Goal: Transaction & Acquisition: Purchase product/service

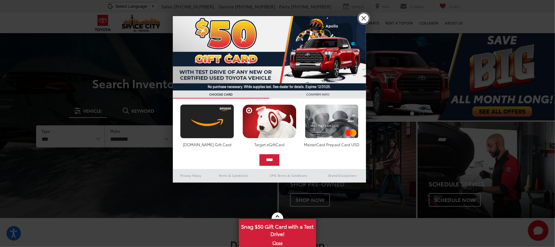
drag, startPoint x: 363, startPoint y: 18, endPoint x: 358, endPoint y: 39, distance: 22.0
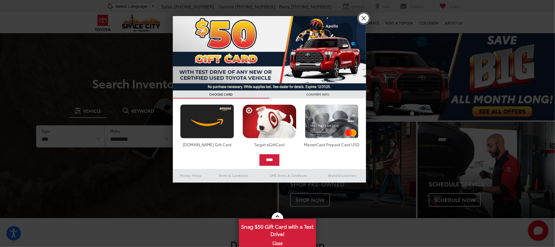
click at [363, 18] on link "X" at bounding box center [363, 18] width 11 height 11
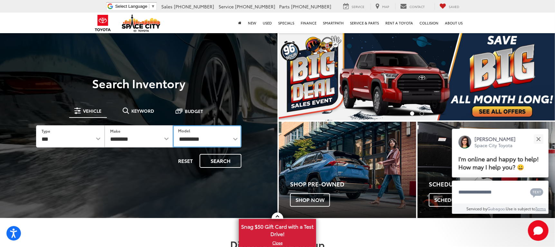
click at [236, 138] on select "**********" at bounding box center [207, 136] width 69 height 22
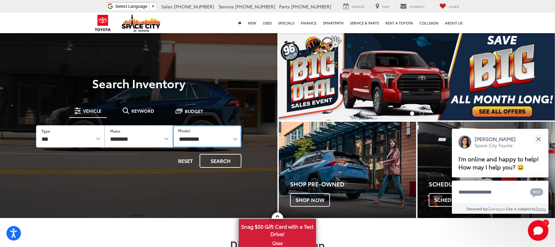
select select "******"
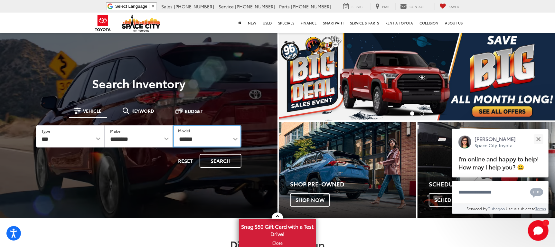
click at [173, 125] on select "**********" at bounding box center [207, 136] width 69 height 22
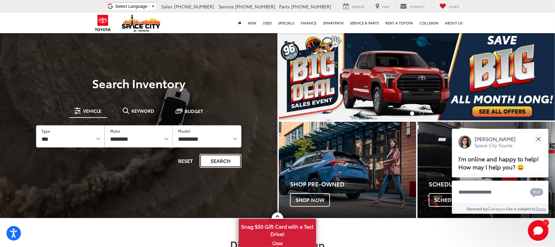
click at [218, 160] on button "Search" at bounding box center [221, 161] width 42 height 14
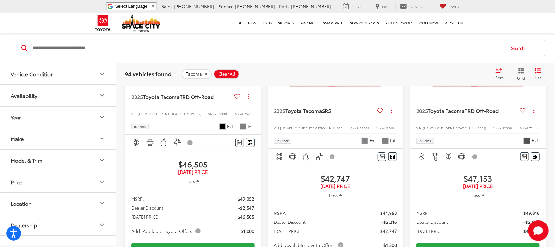
scroll to position [1448, 0]
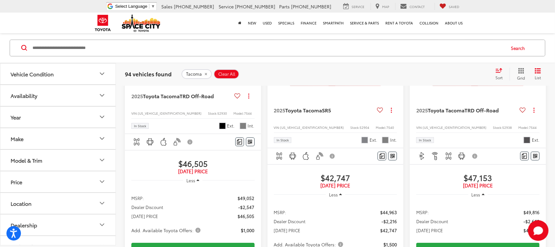
click at [256, 16] on icon "Next image" at bounding box center [254, 14] width 3 height 5
click at [255, 16] on icon "Next image" at bounding box center [254, 14] width 3 height 5
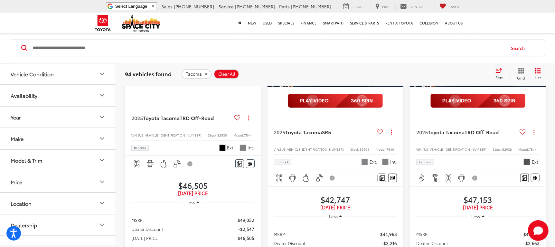
scroll to position [1416, 0]
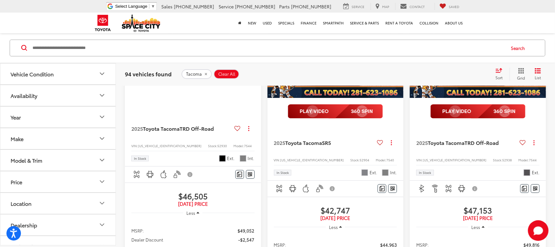
click at [395, 49] on icon "Next image" at bounding box center [396, 46] width 3 height 5
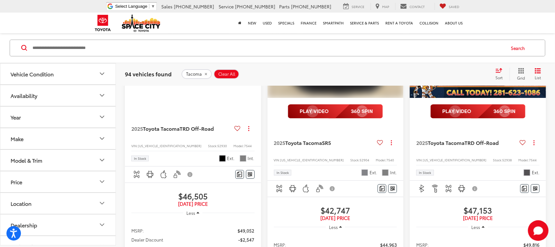
click at [396, 49] on icon "Next image" at bounding box center [396, 46] width 3 height 5
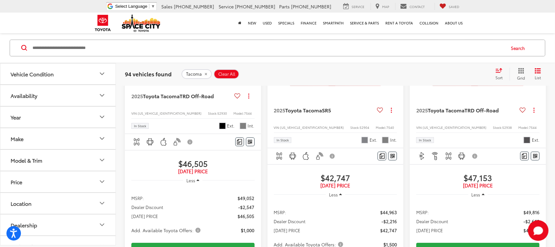
scroll to position [1416, 0]
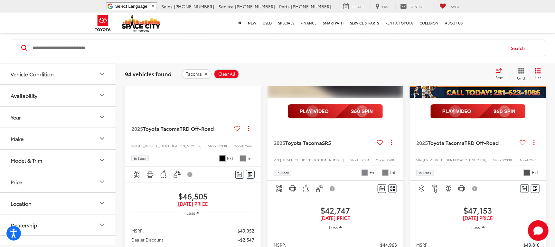
click at [540, 49] on icon "Next image" at bounding box center [539, 46] width 3 height 5
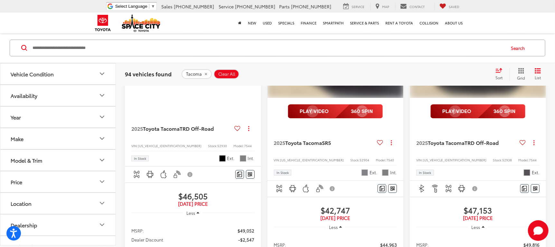
click at [536, 58] on button "Next image" at bounding box center [539, 46] width 13 height 23
click at [539, 49] on icon "Next image" at bounding box center [539, 46] width 3 height 5
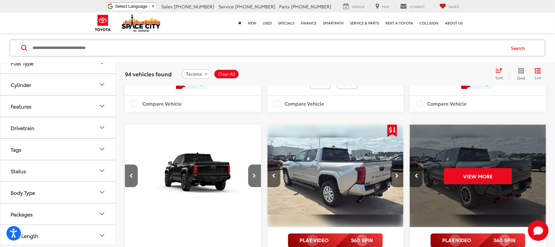
scroll to position [1370, 0]
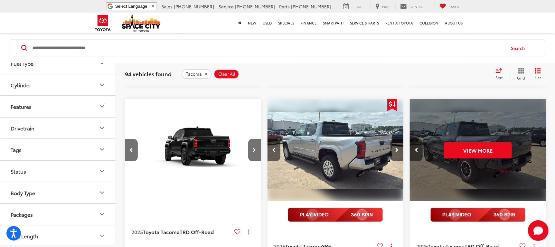
click at [102, 212] on icon "Packages" at bounding box center [102, 214] width 8 height 8
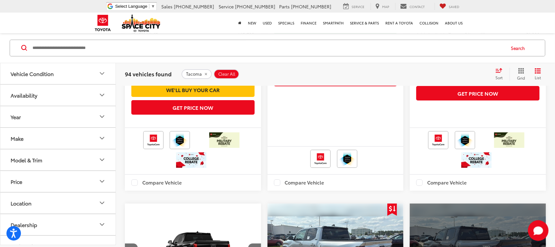
scroll to position [1145, 0]
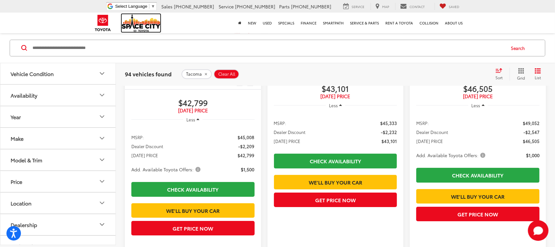
click at [141, 27] on img at bounding box center [141, 23] width 39 height 18
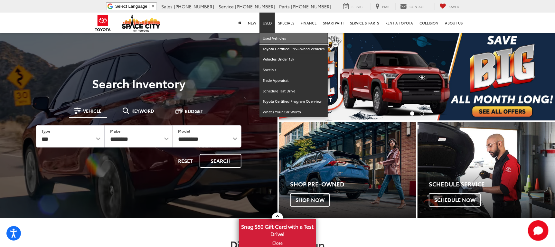
click at [268, 40] on link "Used Vehicles" at bounding box center [293, 38] width 68 height 11
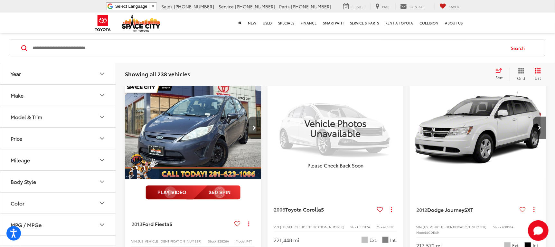
click at [59, 48] on input "Search by Make, Model, or Keyword" at bounding box center [268, 47] width 473 height 15
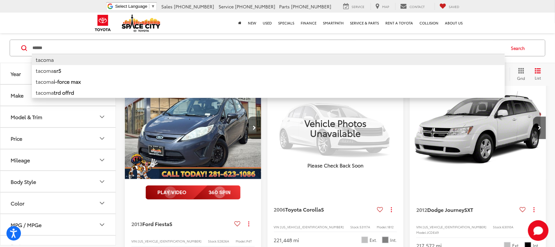
type input "******"
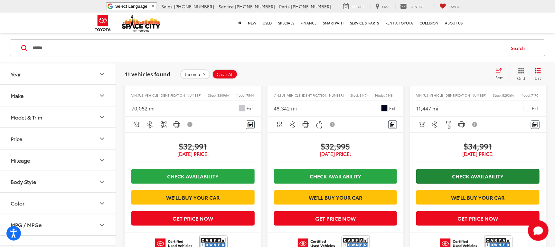
scroll to position [570, 0]
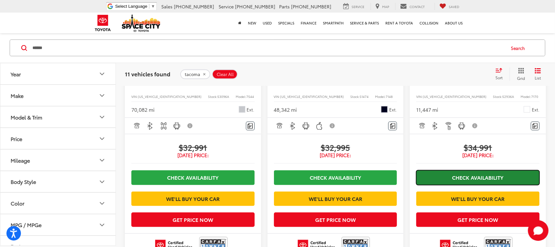
click at [473, 185] on link "Check Availability" at bounding box center [477, 177] width 123 height 14
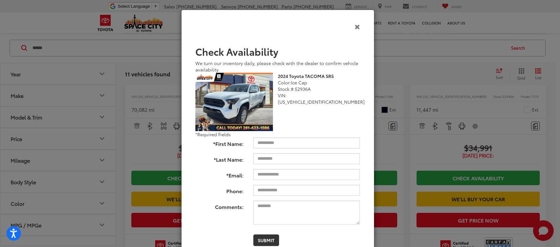
click at [356, 26] on icon "Close" at bounding box center [357, 26] width 5 height 7
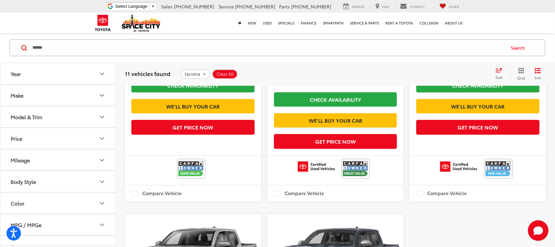
scroll to position [1020, 0]
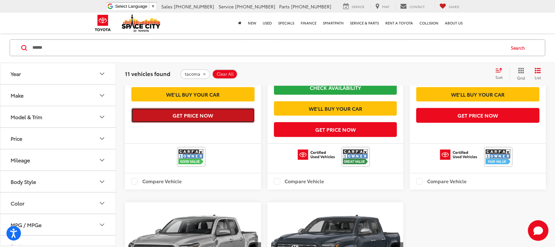
click at [190, 122] on button "Get Price Now" at bounding box center [192, 115] width 123 height 14
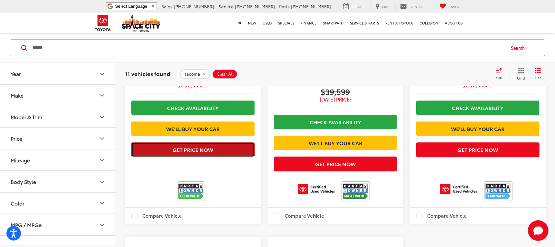
scroll to position [988, 0]
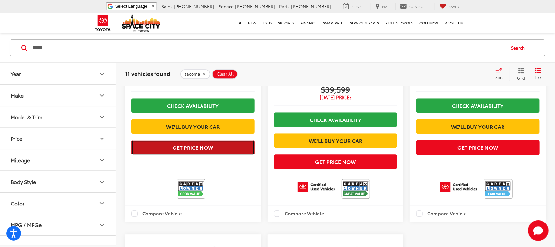
click at [189, 155] on button "Get Price Now" at bounding box center [192, 147] width 123 height 14
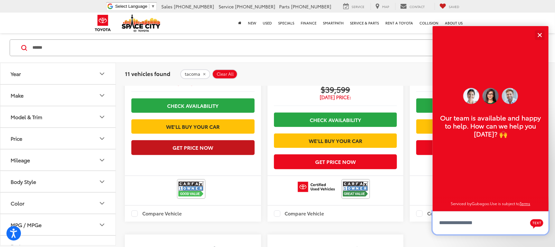
scroll to position [8, 0]
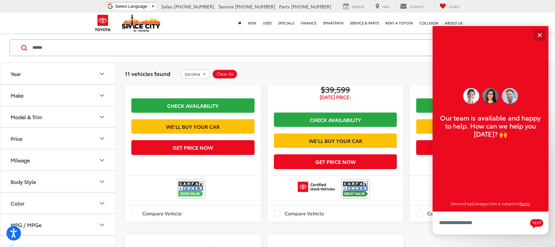
click at [540, 34] on div "Close" at bounding box center [540, 35] width 4 height 4
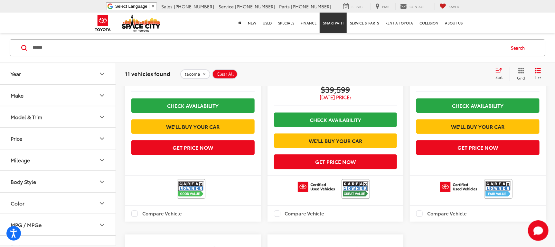
click at [330, 23] on link "SmartPath" at bounding box center [333, 23] width 27 height 21
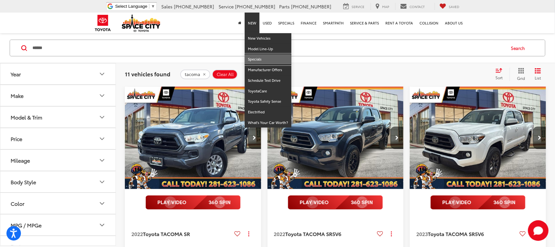
click at [254, 59] on link "Specials" at bounding box center [268, 59] width 47 height 11
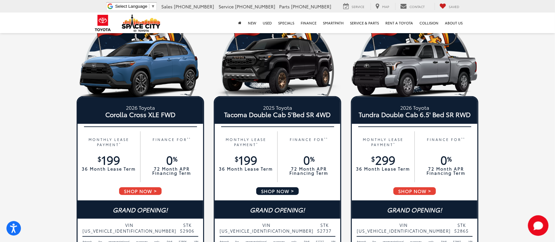
scroll to position [354, 0]
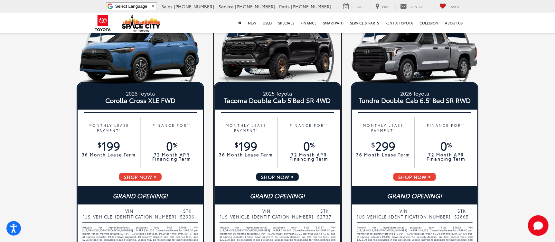
click at [278, 178] on span "SHOP NOW" at bounding box center [278, 177] width 44 height 9
